Goal: Navigation & Orientation: Find specific page/section

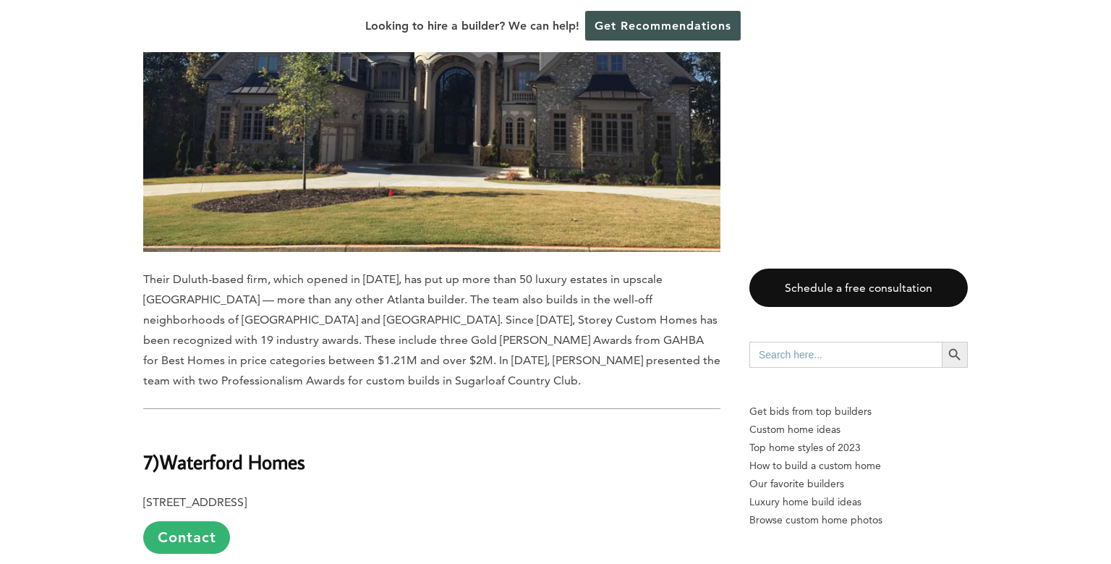
scroll to position [7985, 0]
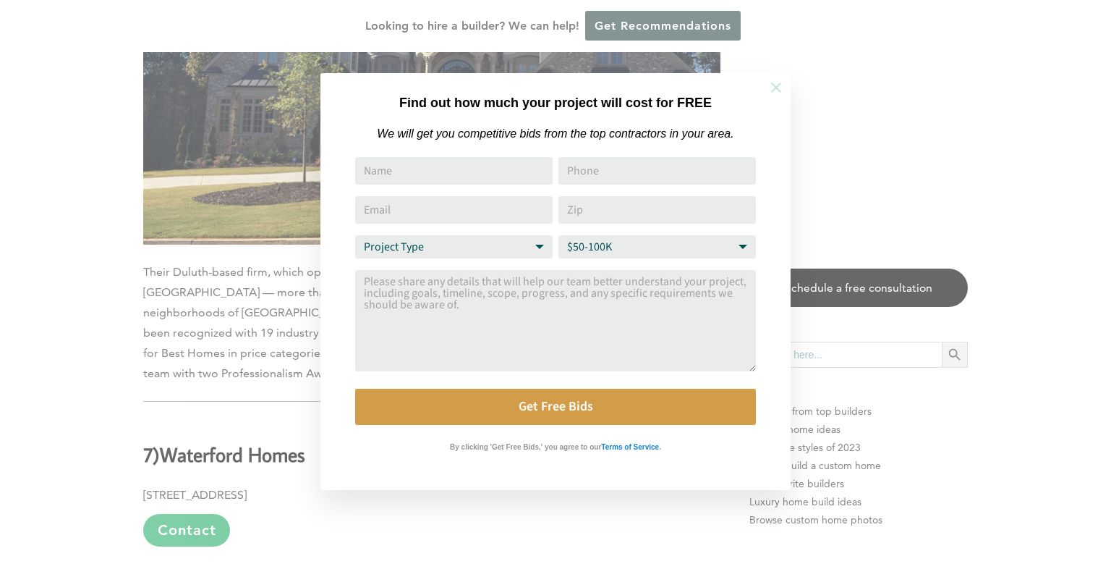
click at [776, 88] on icon at bounding box center [776, 87] width 10 height 10
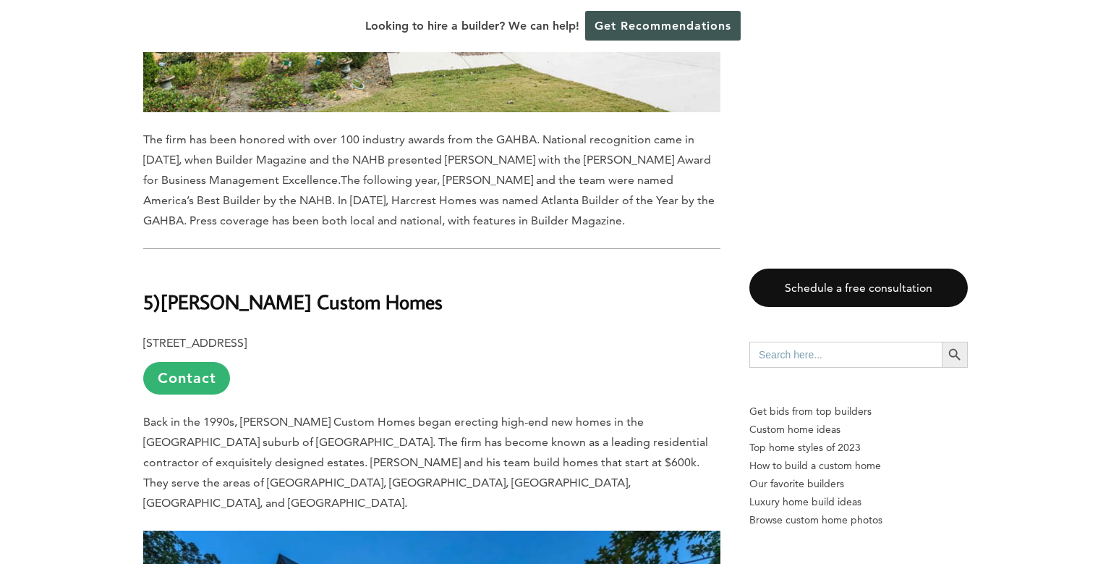
scroll to position [9857, 0]
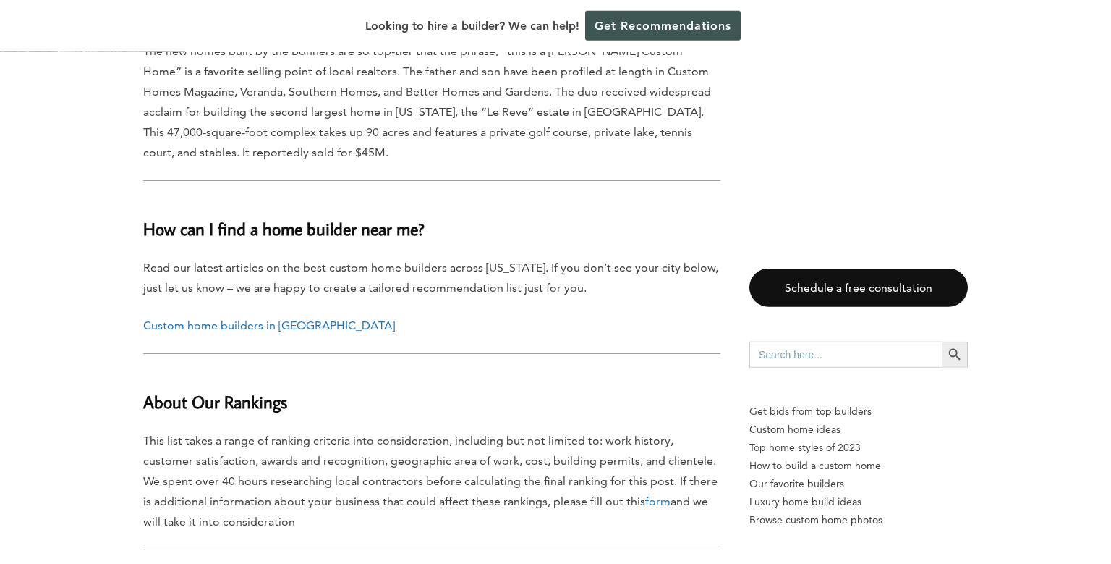
scroll to position [13907, 0]
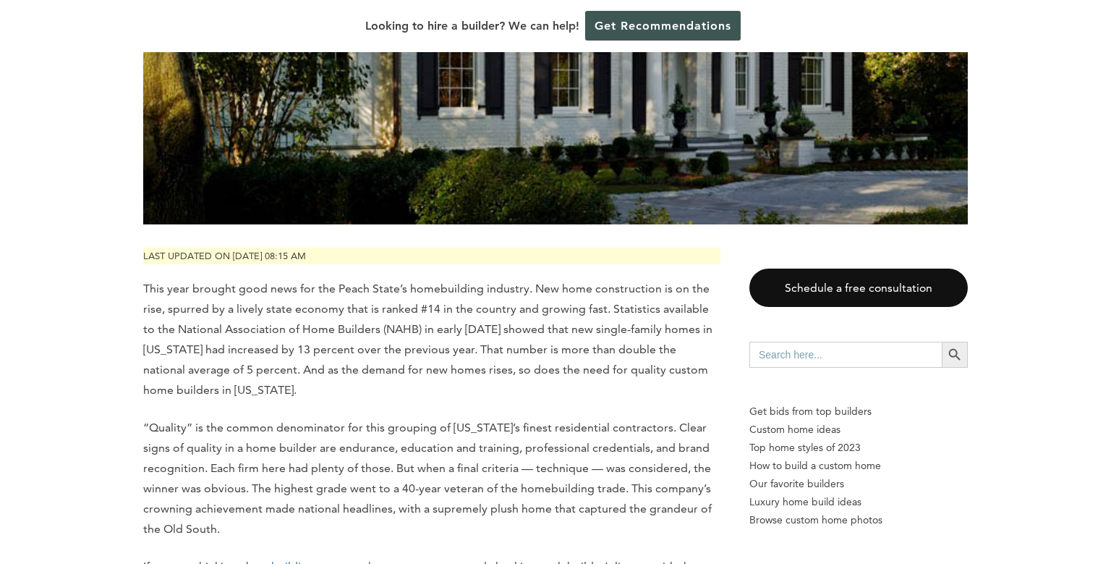
scroll to position [611, 0]
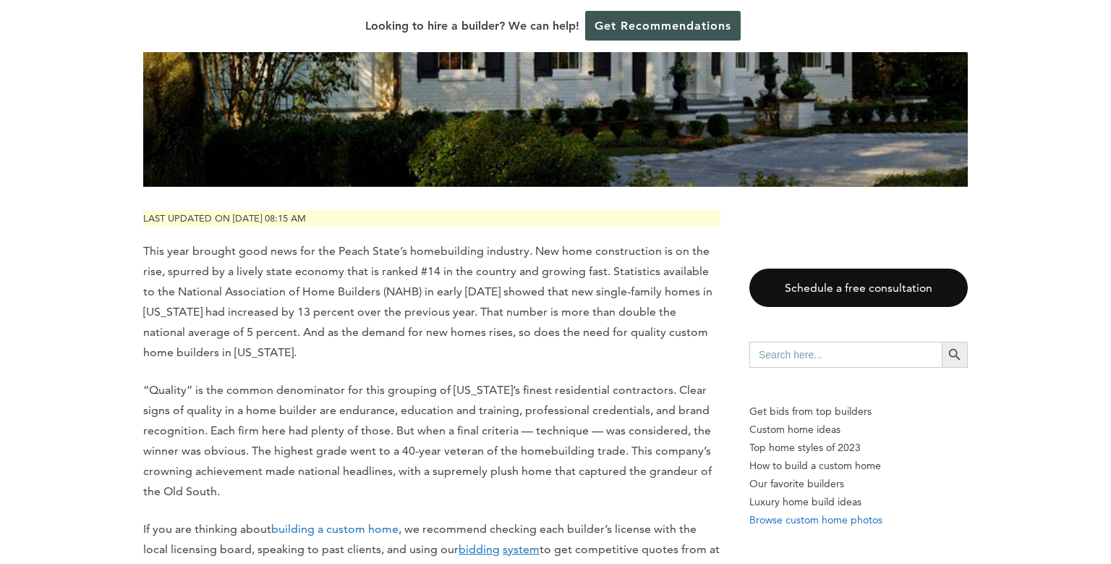
click at [776, 520] on p "Browse custom home photos" at bounding box center [859, 520] width 219 height 18
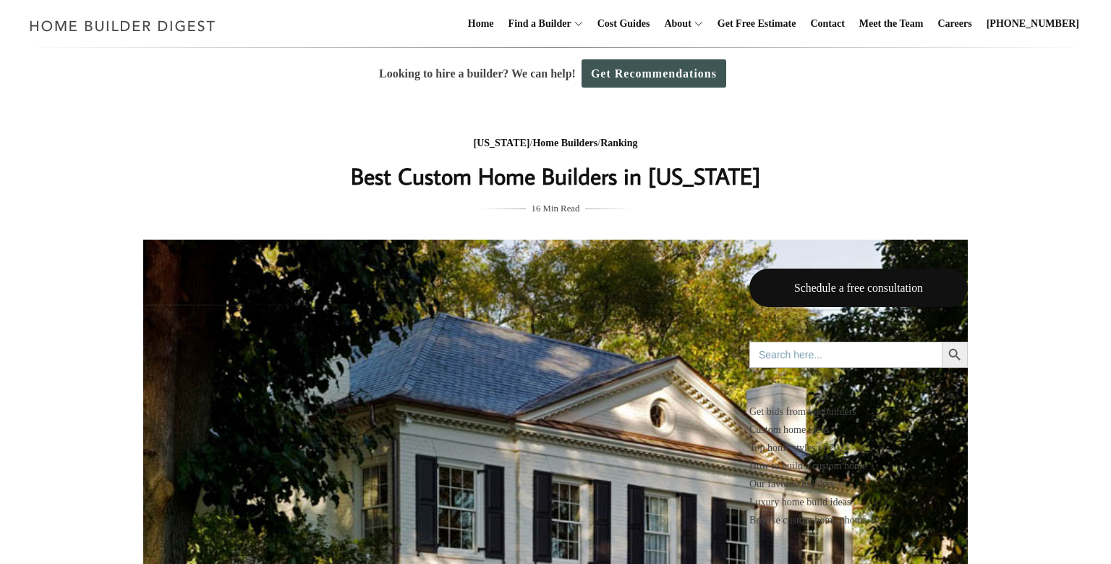
scroll to position [611, 0]
